Goal: Find contact information: Find contact information

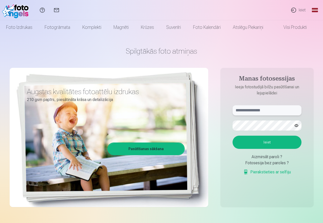
click at [236, 110] on input "text" at bounding box center [267, 111] width 69 height 10
type input "**********"
click at [276, 143] on button "Ieiet" at bounding box center [267, 142] width 69 height 13
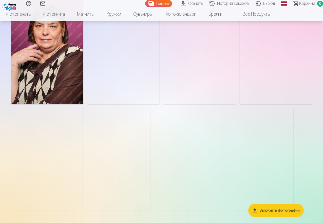
scroll to position [51, 0]
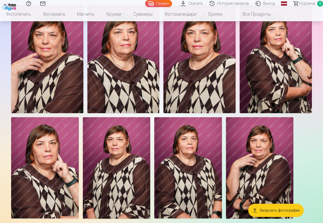
click at [50, 3] on link "Связаться с нами" at bounding box center [43, 3] width 14 height 7
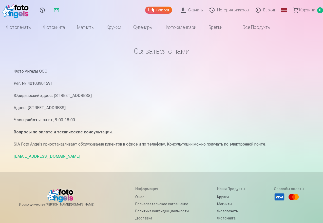
click at [32, 156] on font "info@fotoangels.lv" at bounding box center [47, 156] width 67 height 5
click at [32, 157] on font "info@fotoangels.lv" at bounding box center [47, 156] width 67 height 5
click at [13, 155] on div "Связаться с нами Фото Ангелы ООО. Рег. № 40103901591 Юридический адрес: Рига, у…" at bounding box center [162, 156] width 304 height 312
drag, startPoint x: 13, startPoint y: 156, endPoint x: 50, endPoint y: 160, distance: 37.5
click at [50, 160] on div "Связаться с нами Фото Ангелы ООО. Рег. № 40103901591 Юридический адрес: Рига, у…" at bounding box center [162, 156] width 304 height 312
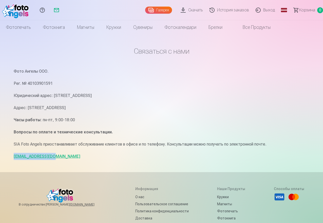
copy font "info@fotoangels.lv"
